Goal: Transaction & Acquisition: Purchase product/service

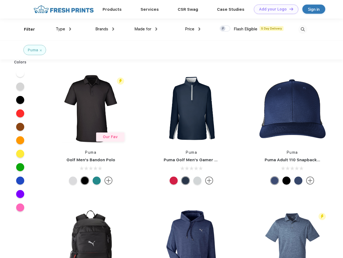
click at [274, 9] on link "Add your Logo Design Tool" at bounding box center [276, 9] width 44 height 9
click at [0, 0] on div "Design Tool" at bounding box center [0, 0] width 0 height 0
click at [288, 9] on link "Add your Logo Design Tool" at bounding box center [276, 9] width 44 height 9
click at [26, 29] on div "Filter" at bounding box center [29, 29] width 11 height 6
click at [63, 29] on span "Type" at bounding box center [60, 29] width 9 height 5
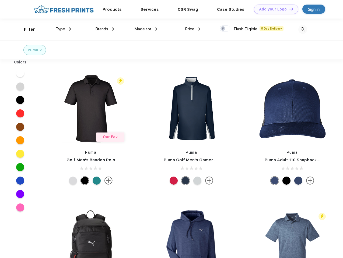
click at [105, 29] on span "Brands" at bounding box center [101, 29] width 13 height 5
click at [146, 29] on span "Made for" at bounding box center [142, 29] width 17 height 5
click at [193, 29] on span "Price" at bounding box center [189, 29] width 9 height 5
click at [225, 29] on div at bounding box center [224, 29] width 10 height 6
click at [223, 29] on input "checkbox" at bounding box center [220, 26] width 3 height 3
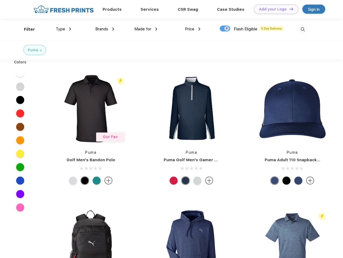
click at [302, 29] on img at bounding box center [302, 29] width 9 height 9
